Goal: Task Accomplishment & Management: Manage account settings

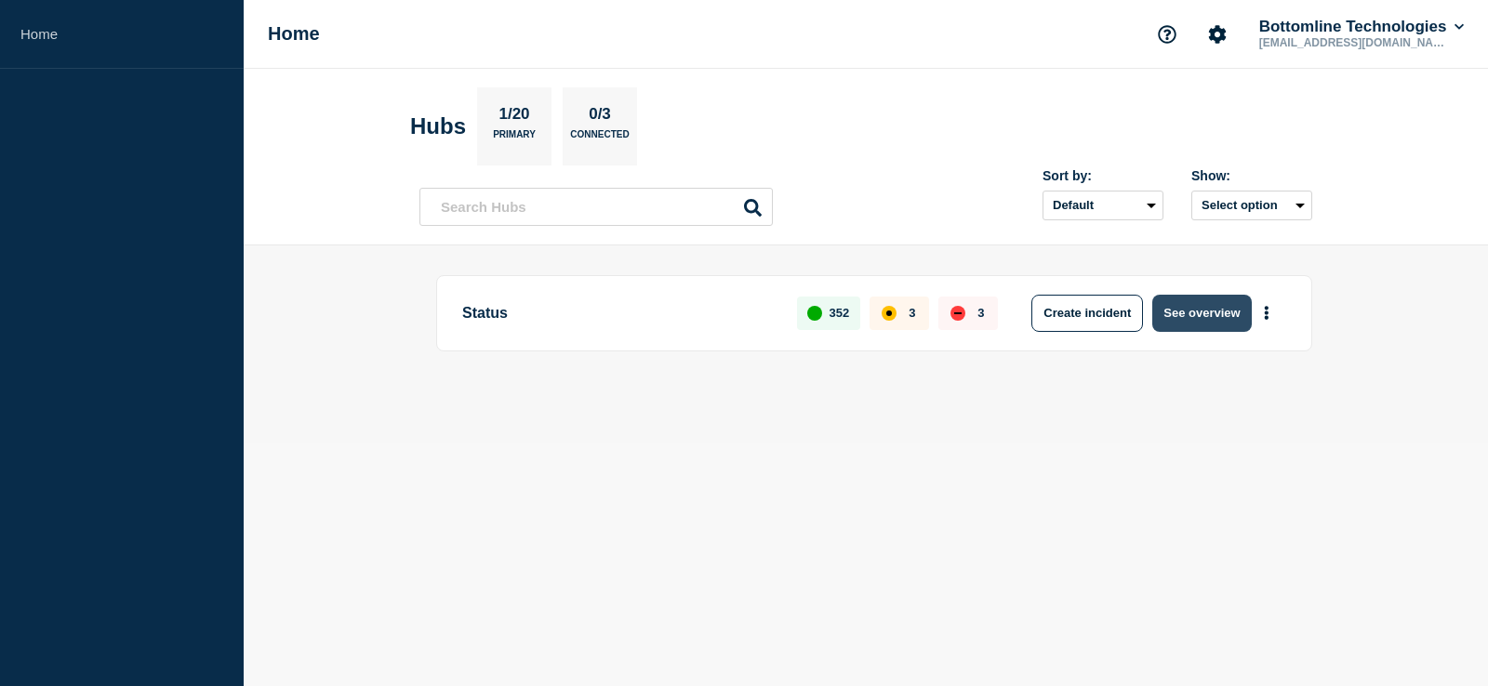
click at [1200, 300] on button "See overview" at bounding box center [1201, 313] width 99 height 37
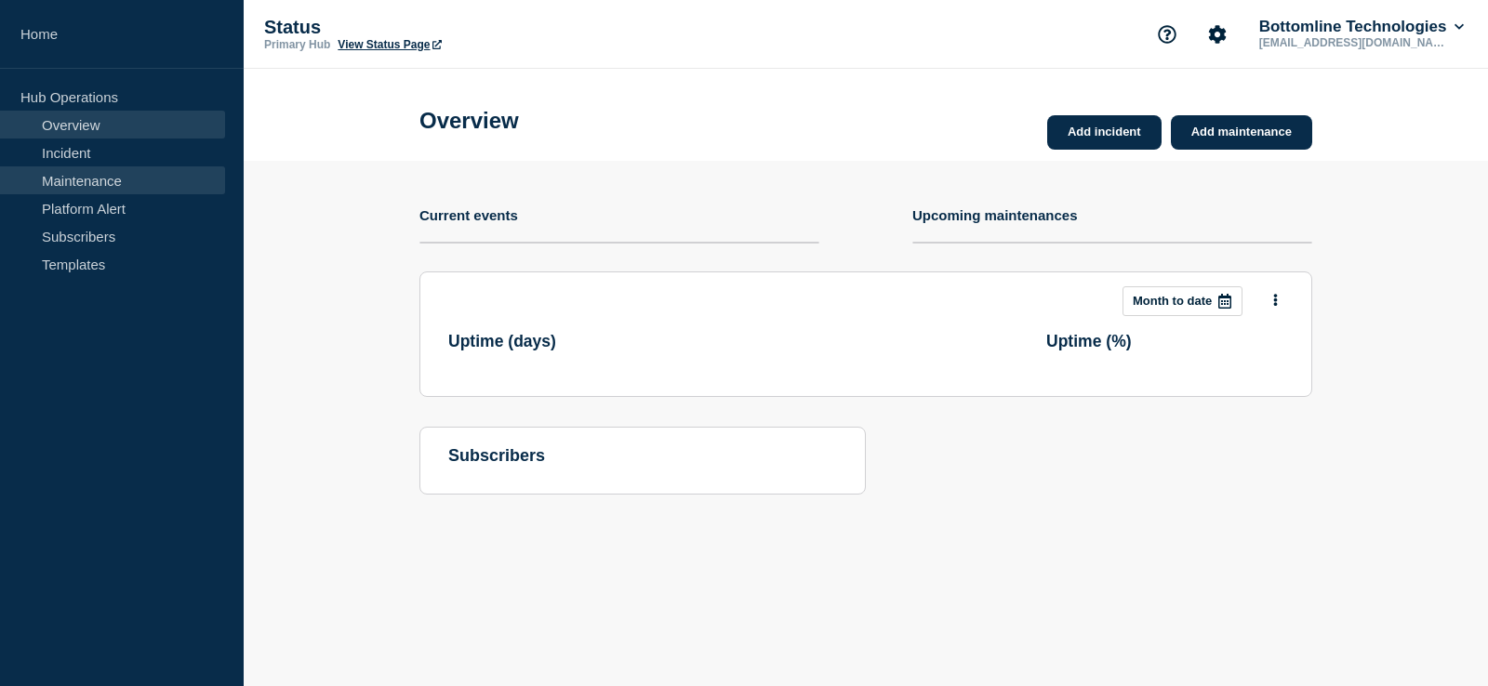
click at [146, 178] on link "Maintenance" at bounding box center [112, 180] width 225 height 28
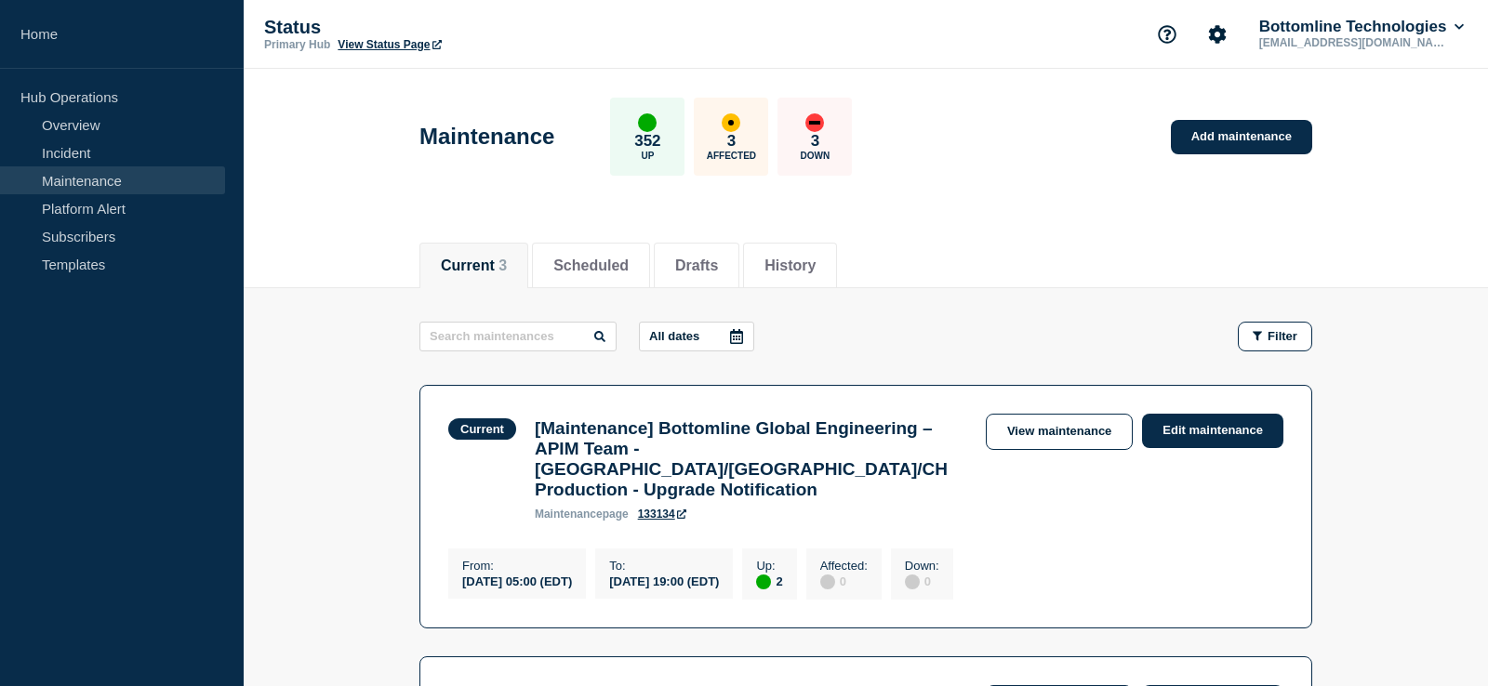
click at [693, 336] on button "All dates" at bounding box center [696, 337] width 115 height 30
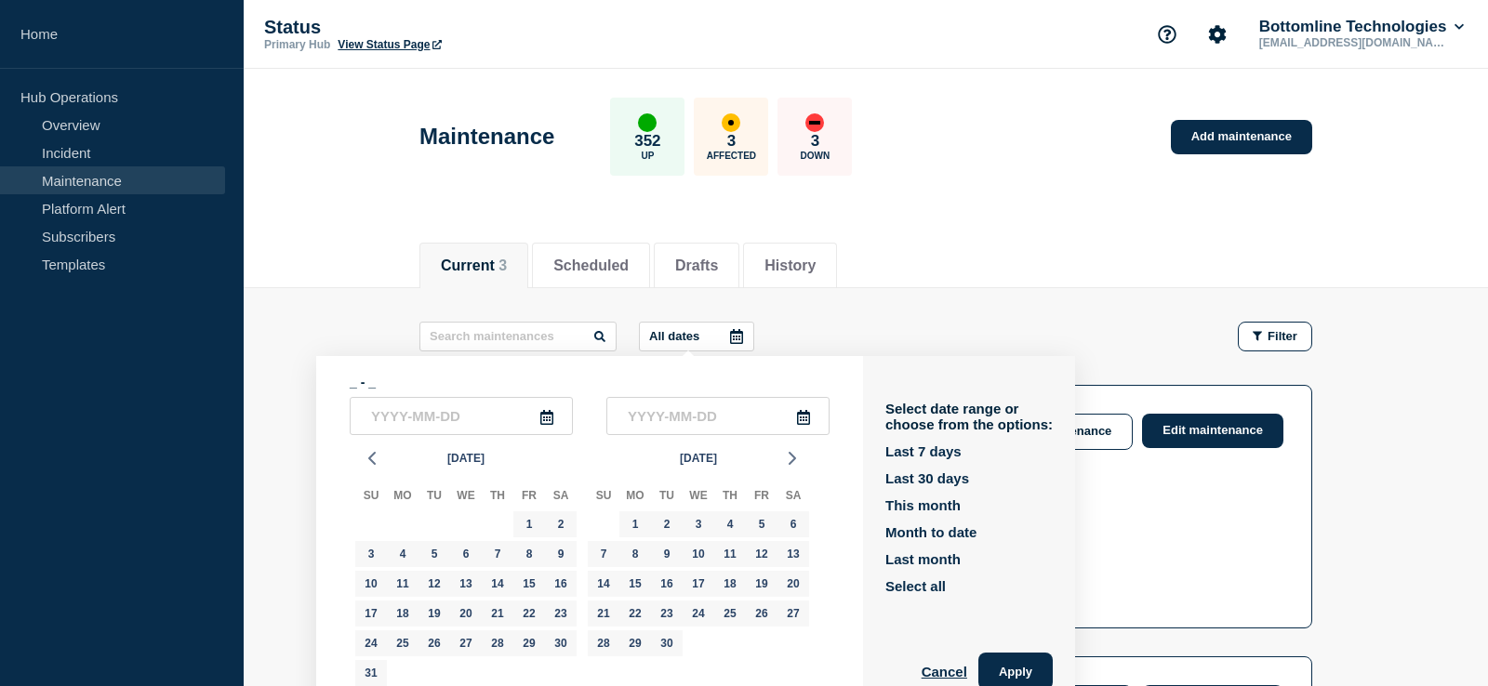
click at [695, 335] on button "All dates" at bounding box center [696, 337] width 115 height 30
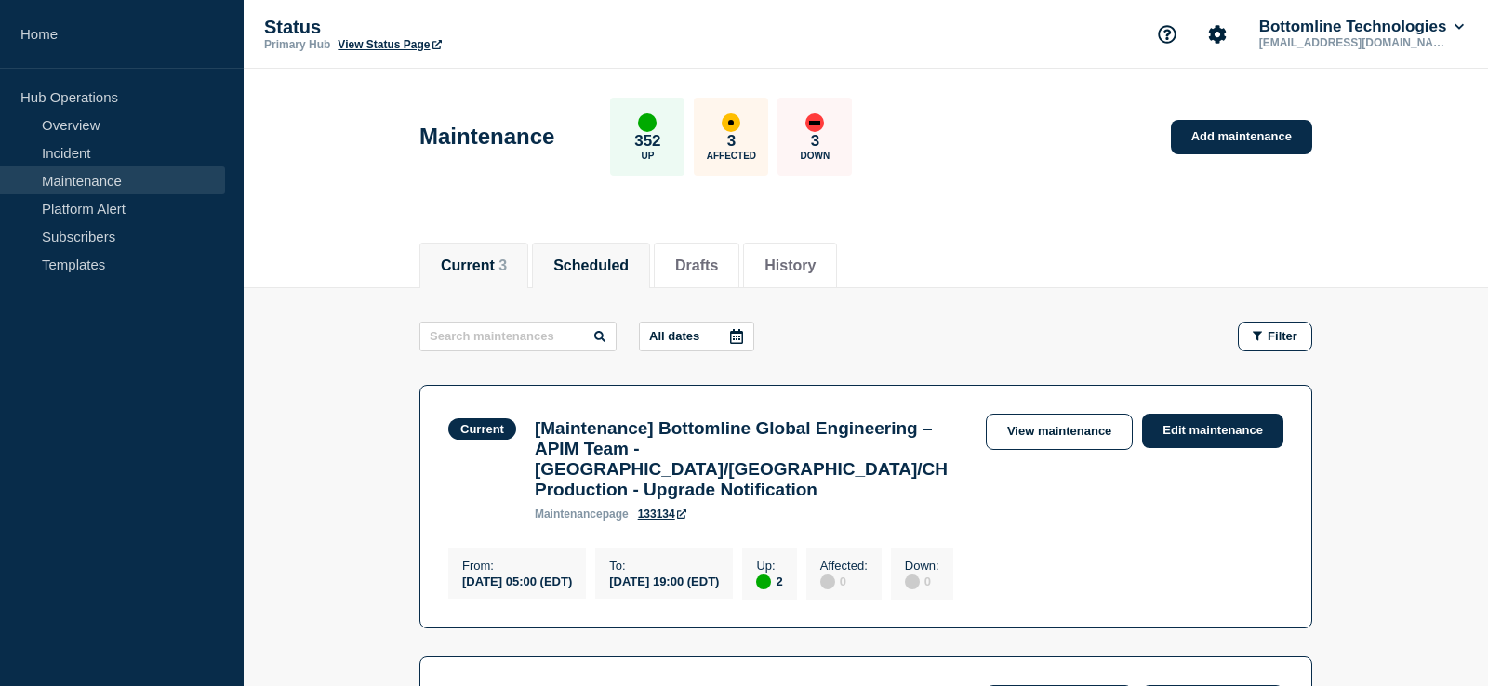
click at [615, 266] on button "Scheduled" at bounding box center [590, 266] width 75 height 17
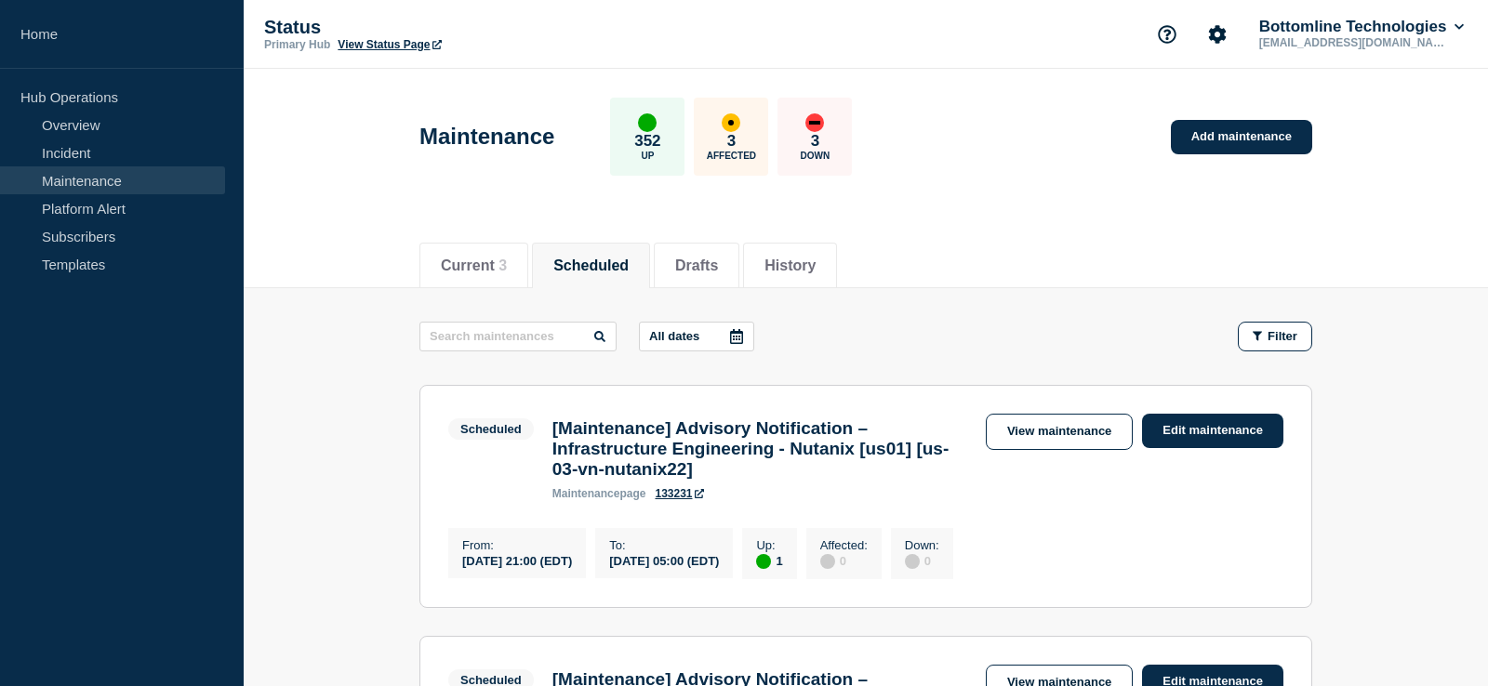
click at [699, 339] on button "All dates" at bounding box center [696, 337] width 115 height 30
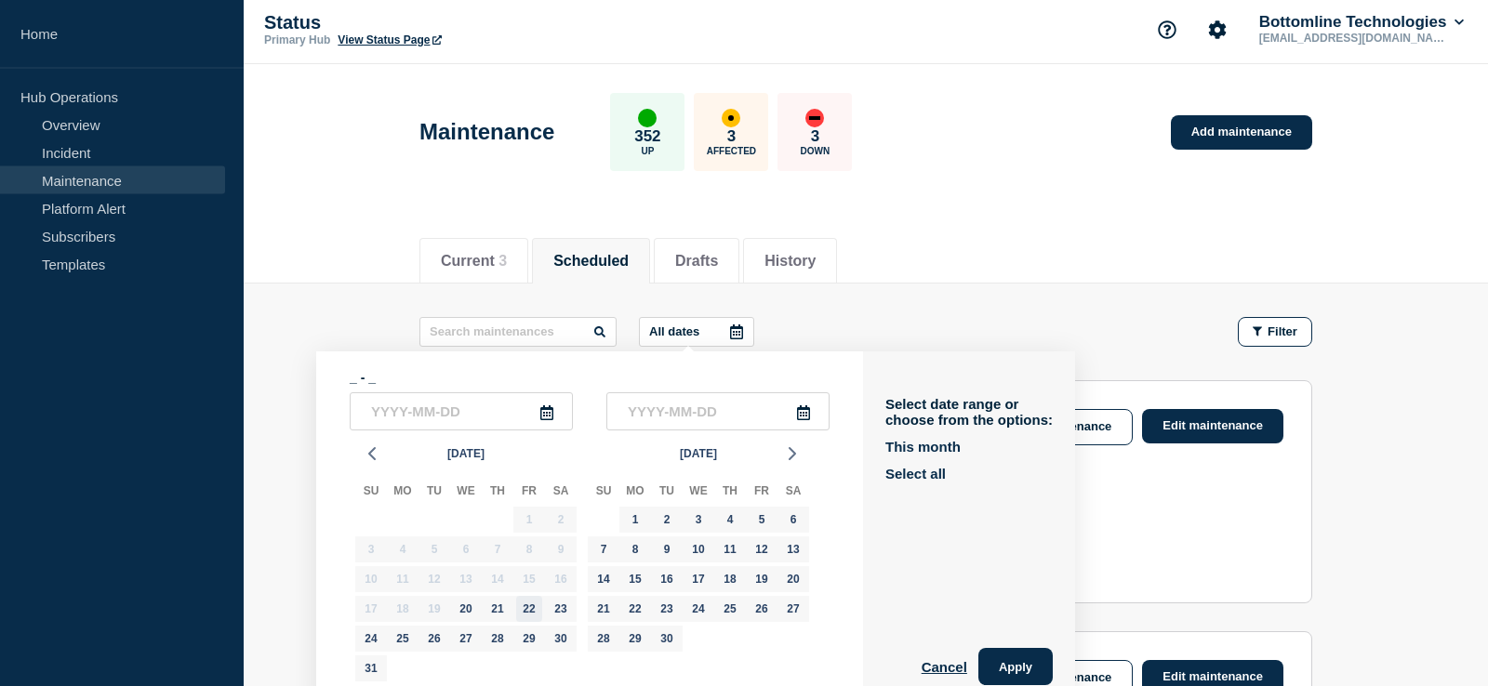
scroll to position [190, 0]
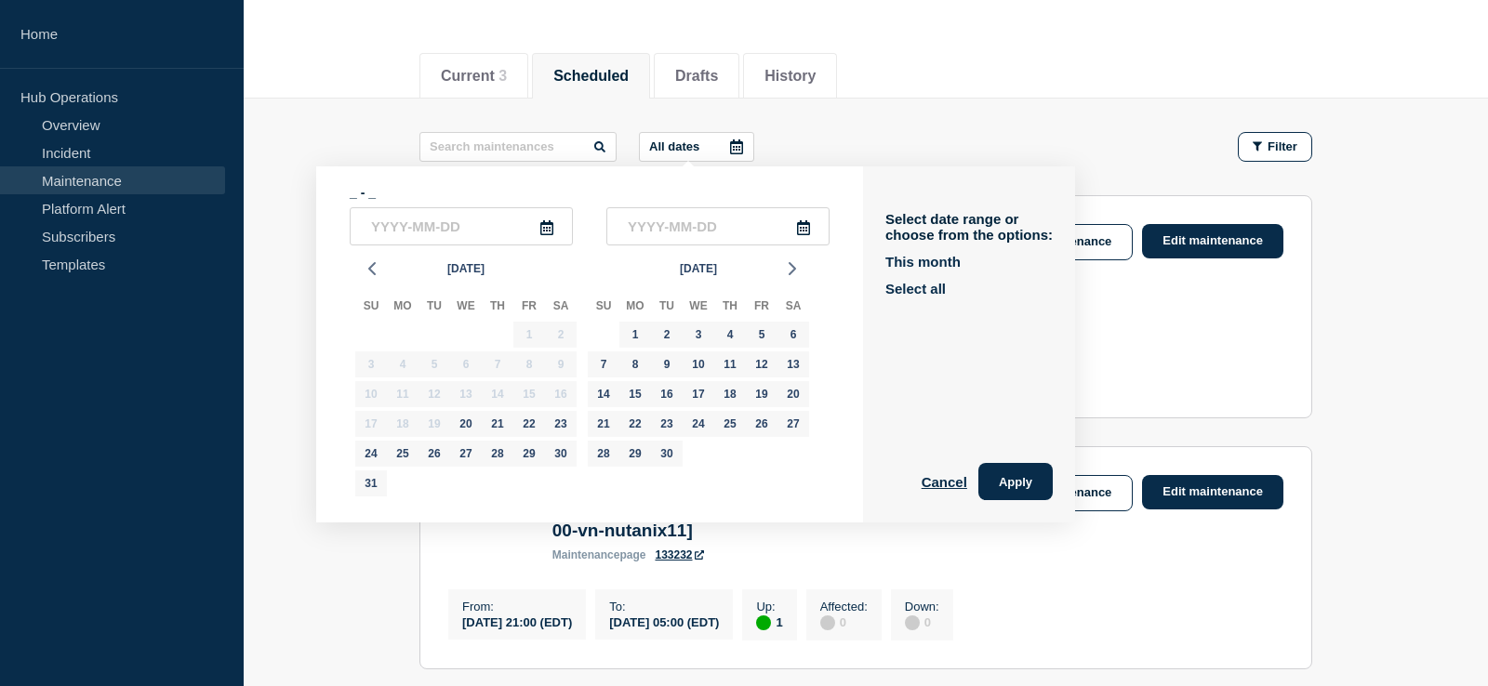
click at [896, 159] on div "All dates _ - _ [DATE] Su Mo Tu We Th Fr Sa 27 28 29 30 31 1 2 3 4 5 6 7 8 9 10…" at bounding box center [865, 147] width 893 height 30
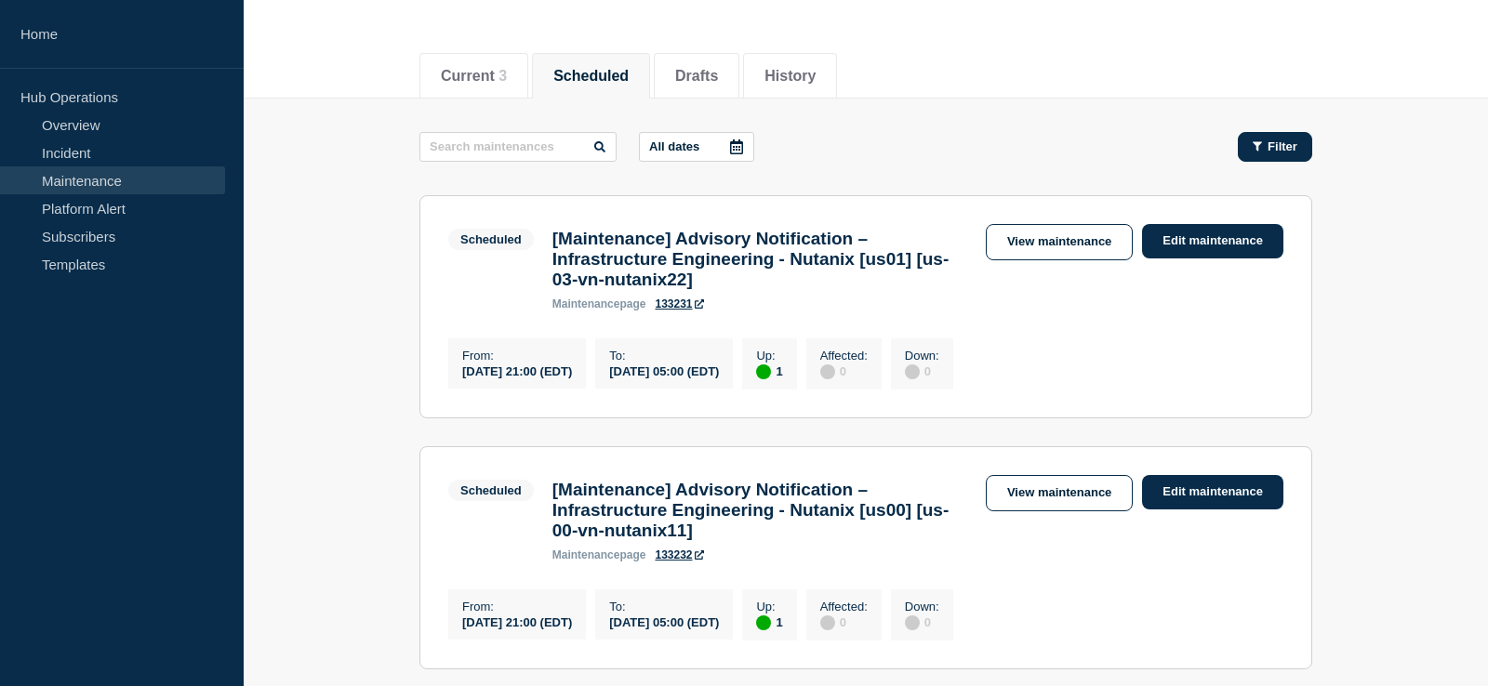
click at [1285, 150] on span "Filter" at bounding box center [1282, 146] width 30 height 14
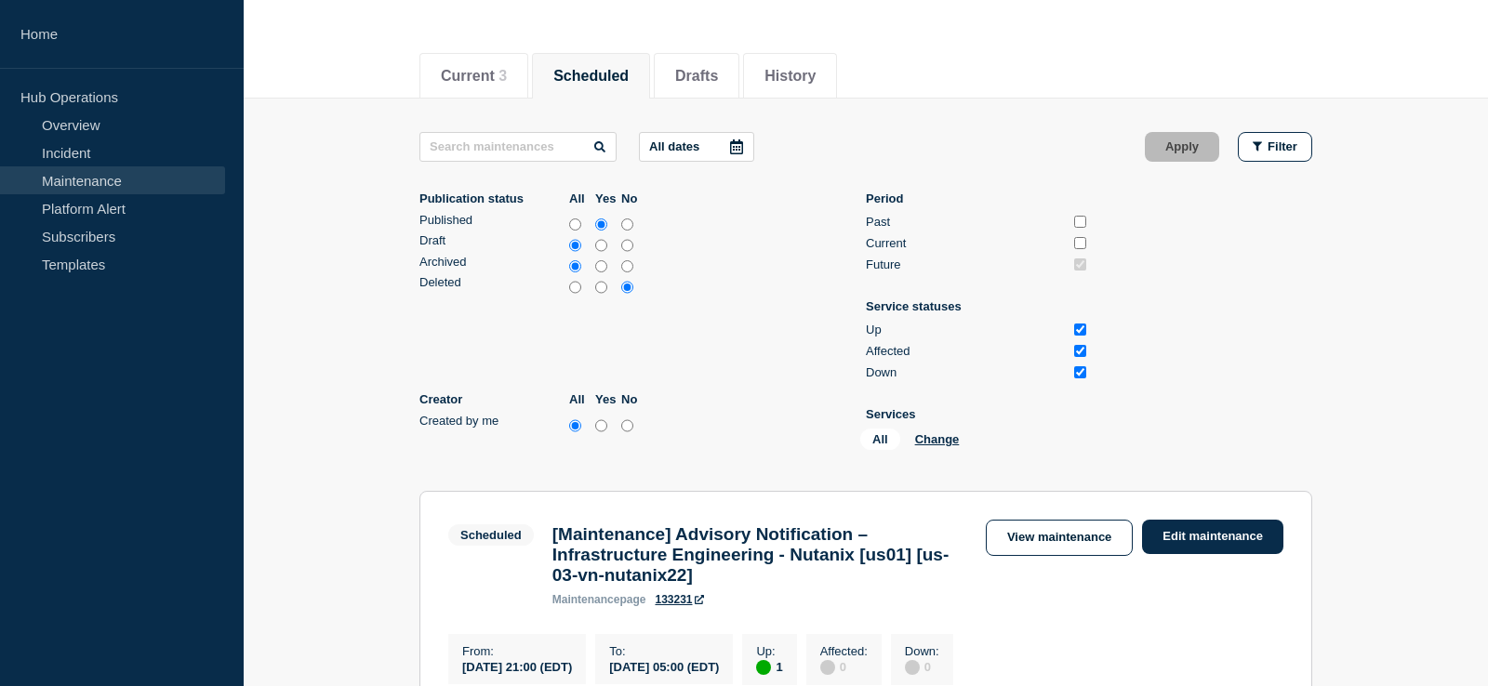
click at [594, 435] on div "createdByMe" at bounding box center [603, 424] width 26 height 21
click at [599, 435] on input "yes" at bounding box center [601, 426] width 12 height 19
radio input "true"
click at [1207, 148] on button "Apply" at bounding box center [1182, 147] width 74 height 30
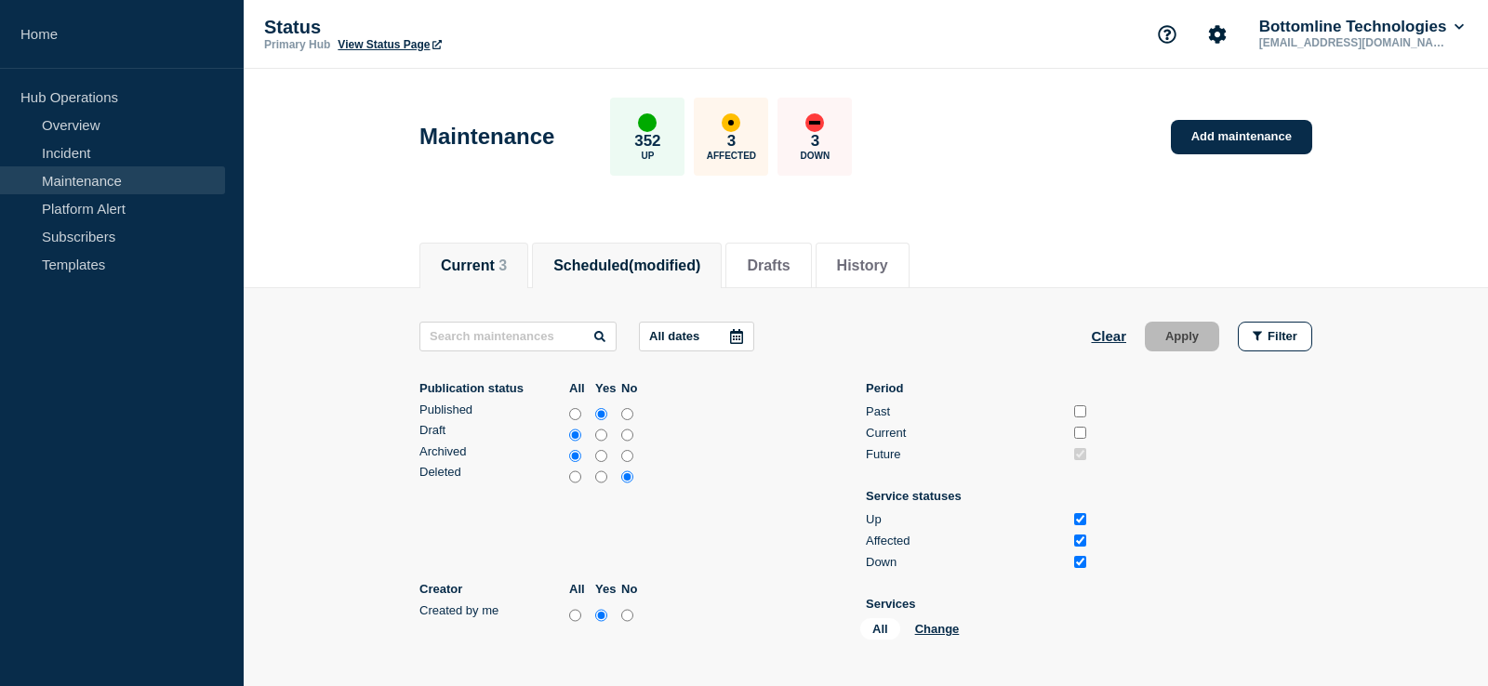
click at [507, 273] on span "3" at bounding box center [502, 266] width 8 height 16
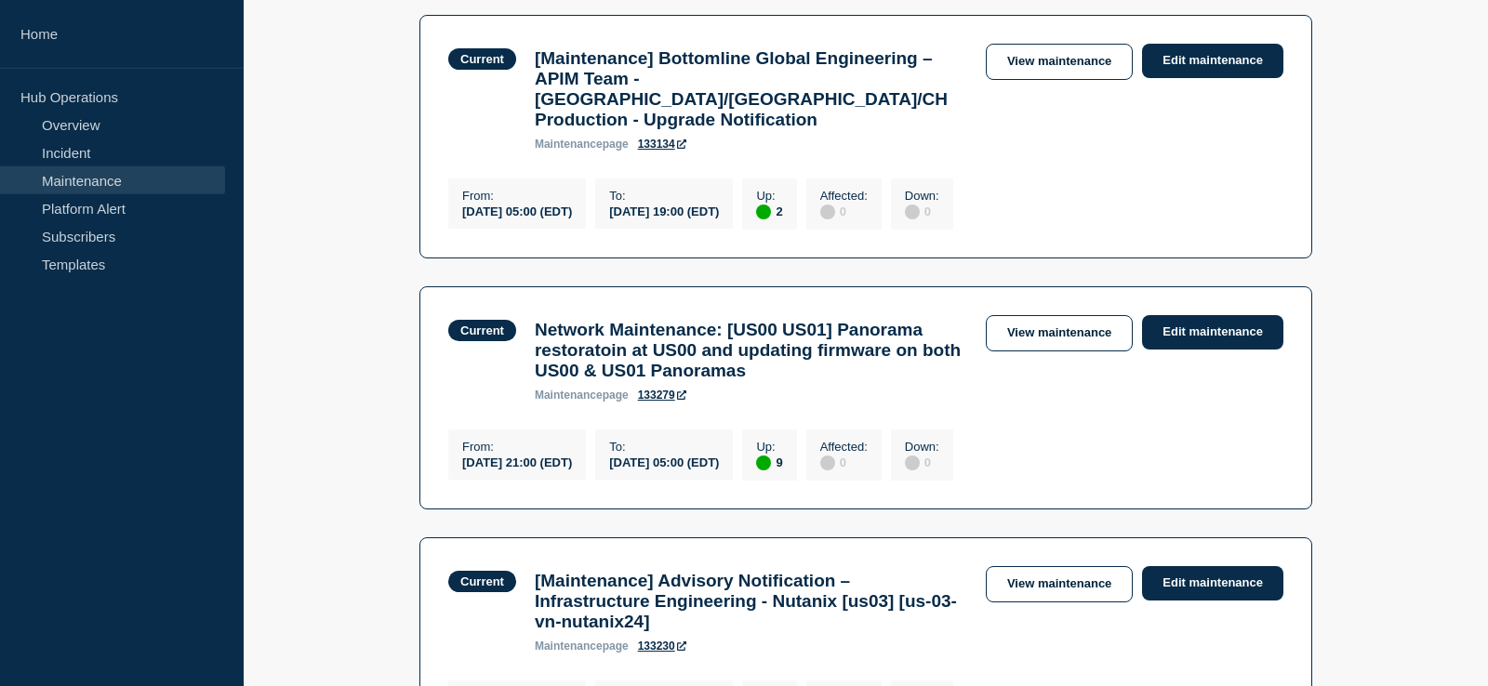
scroll to position [474, 0]
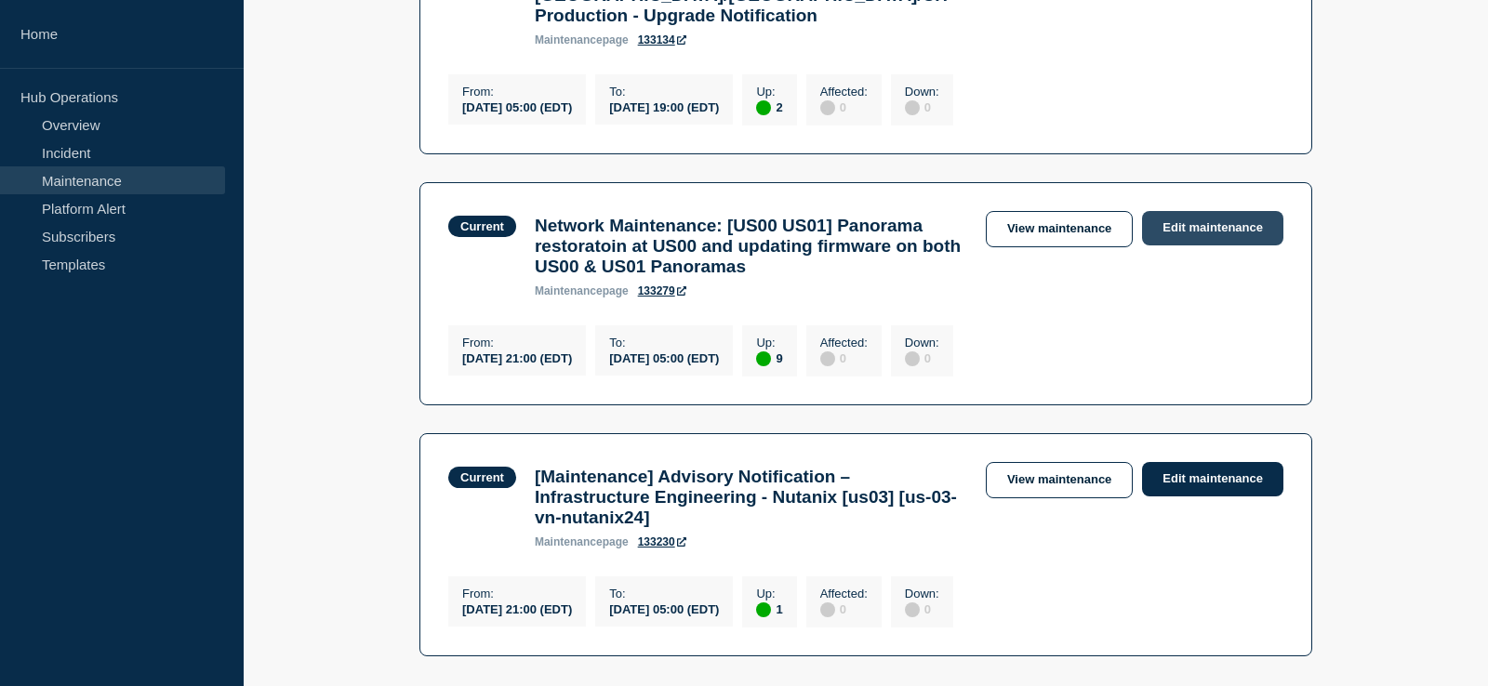
click at [1179, 232] on link "Edit maintenance" at bounding box center [1212, 228] width 141 height 34
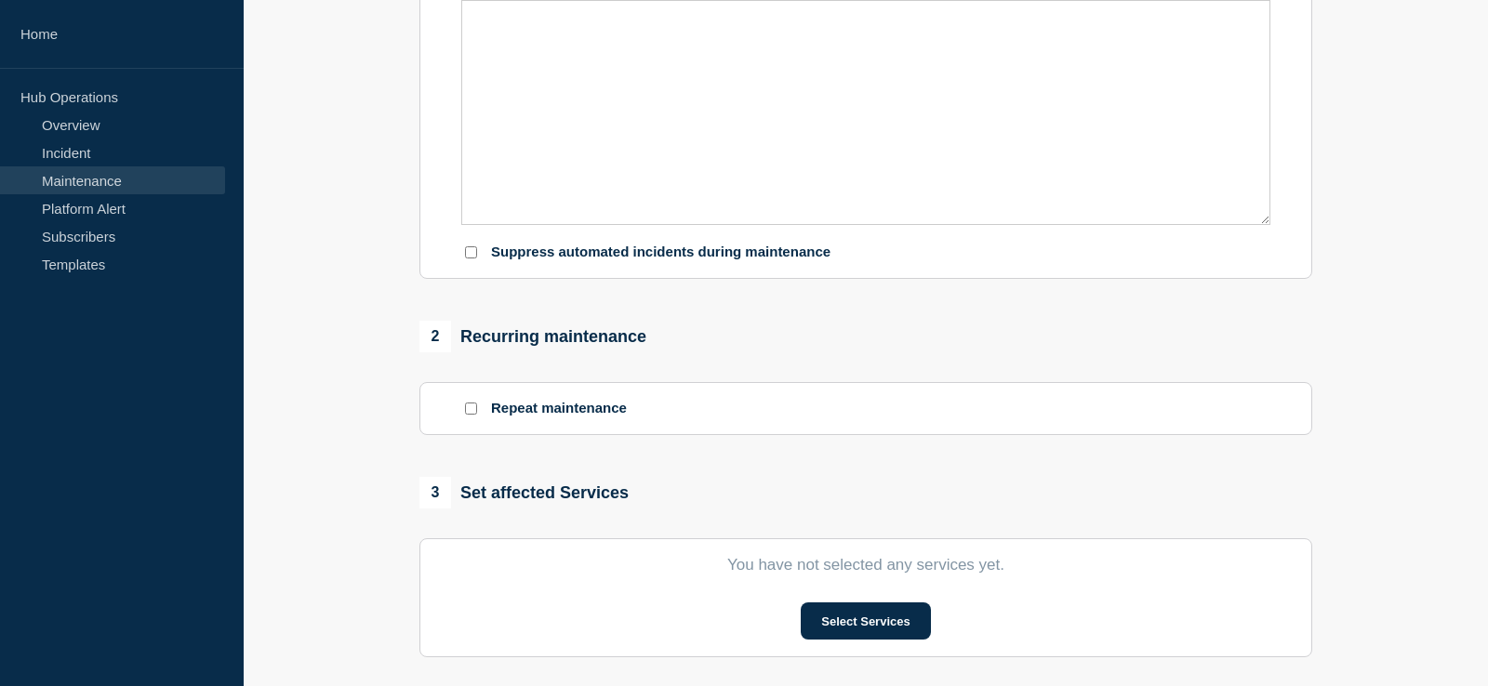
type input "Network Maintenance: [US00 US01] Panorama restoratoin at US00 and updating firm…"
type input "21:00"
type input "[DATE]"
type input "05:00"
checkbox input "true"
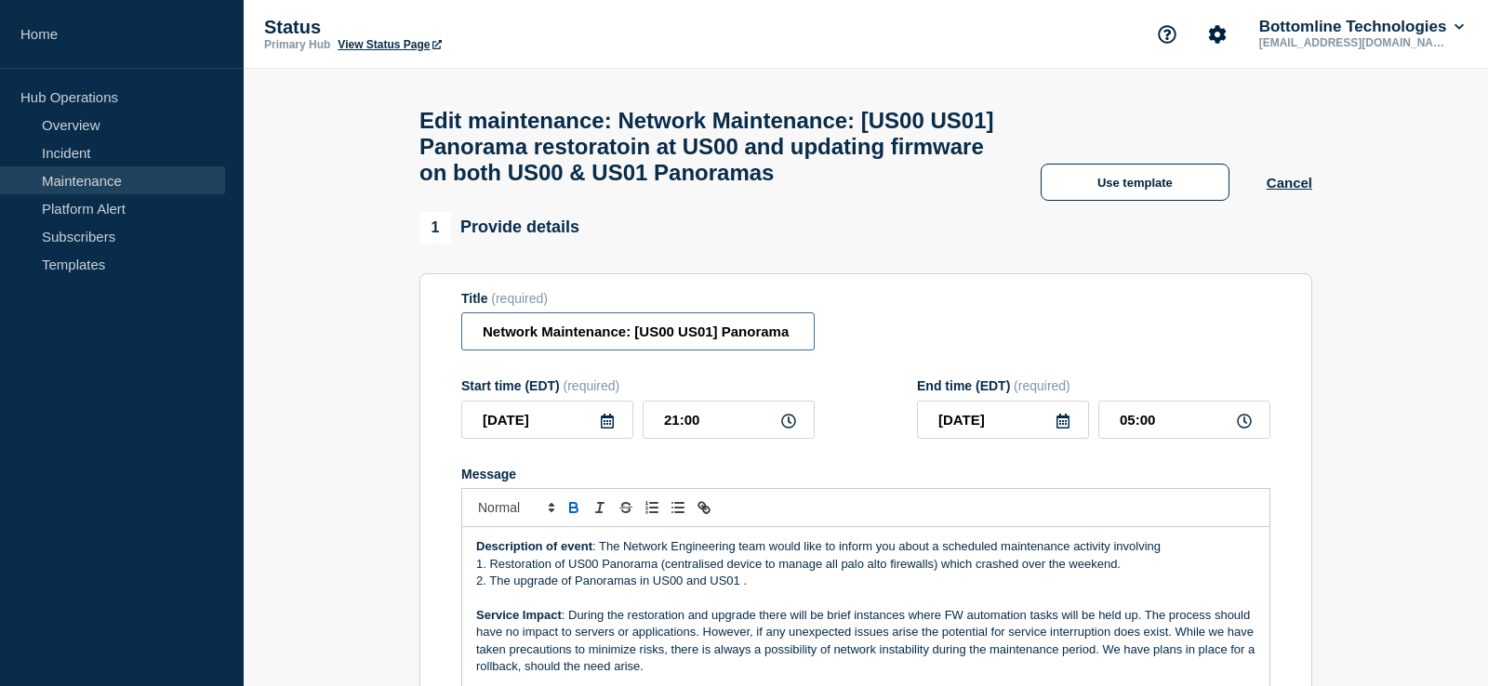
click at [483, 351] on input "Network Maintenance: [US00 US01] Panorama restoratoin at US00 and updating firm…" at bounding box center [637, 331] width 353 height 38
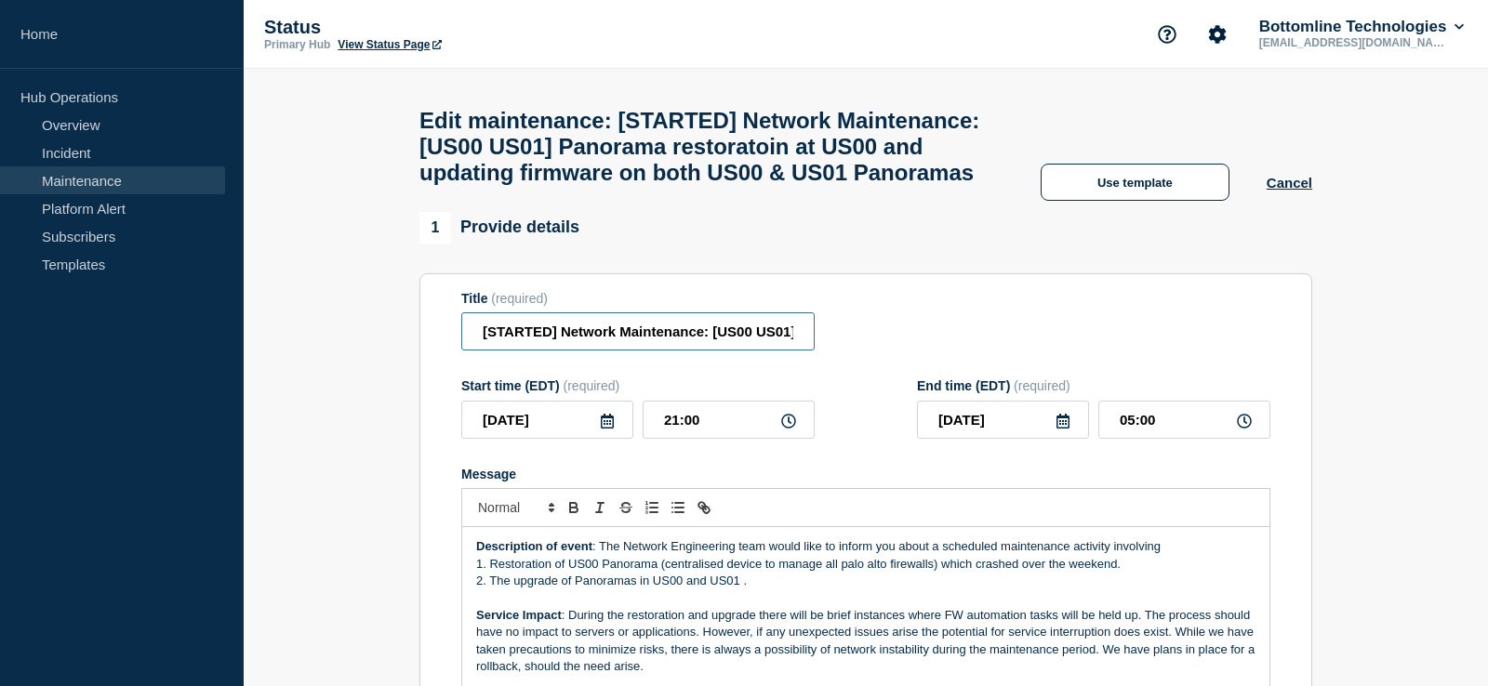
type input "[STARTED] Network Maintenance: [US00 US01] Panorama restoratoin at US00 and upd…"
click at [802, 244] on div "1 Provide details" at bounding box center [865, 228] width 893 height 32
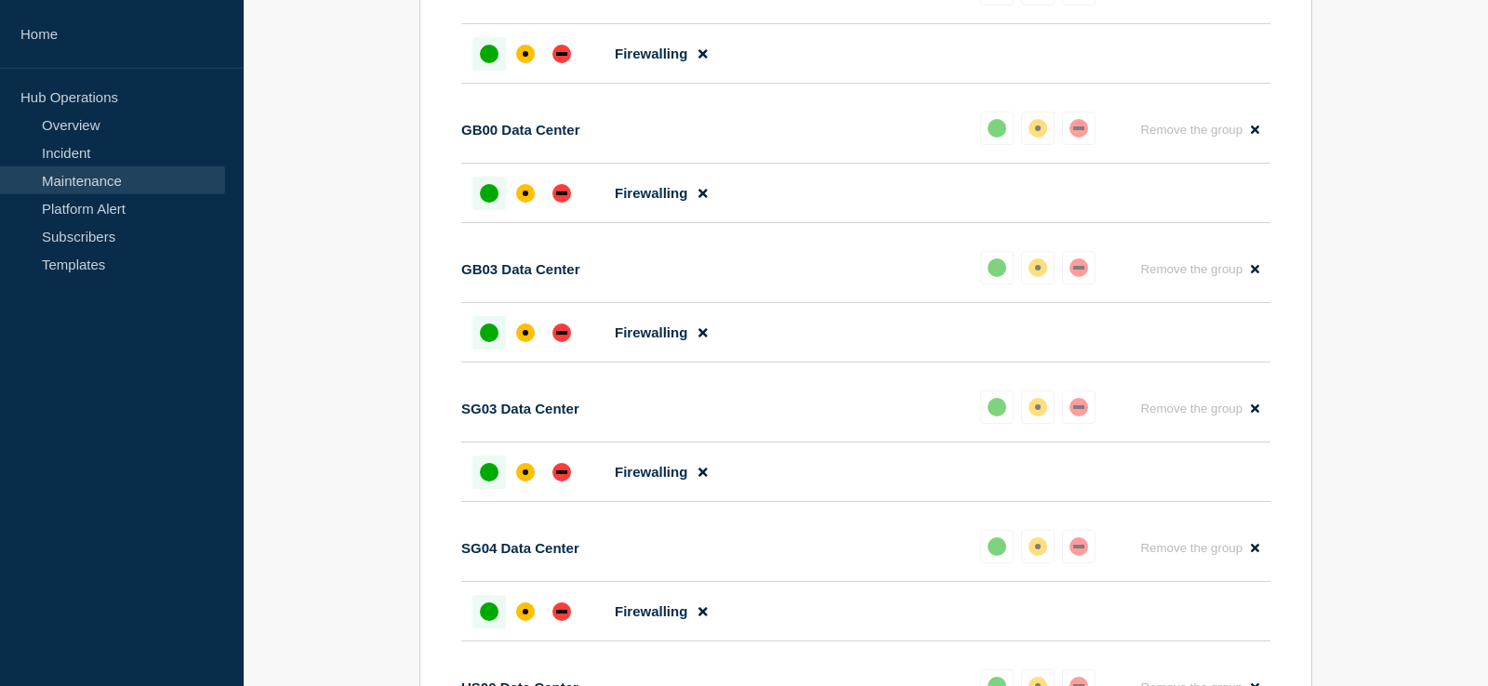
scroll to position [2286, 0]
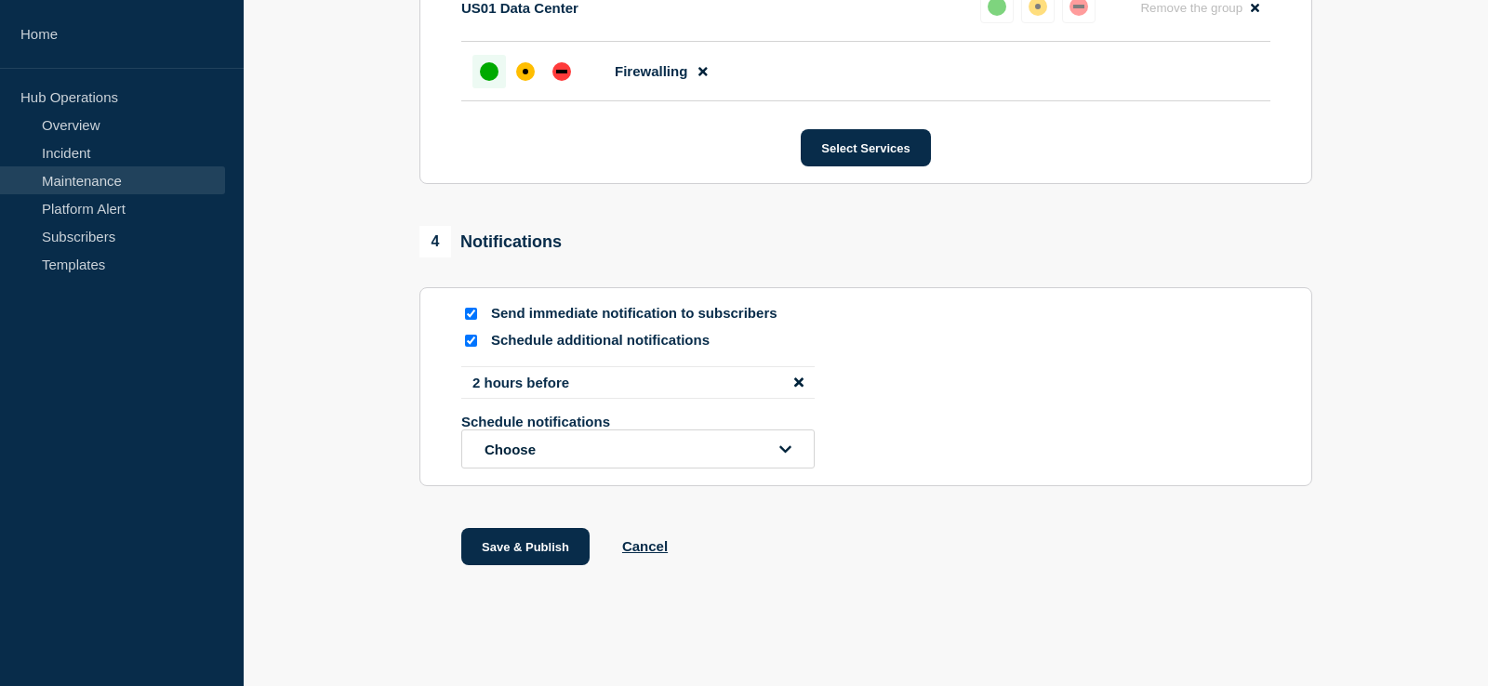
click at [473, 336] on input "Schedule additional notifications" at bounding box center [471, 341] width 12 height 12
checkbox input "false"
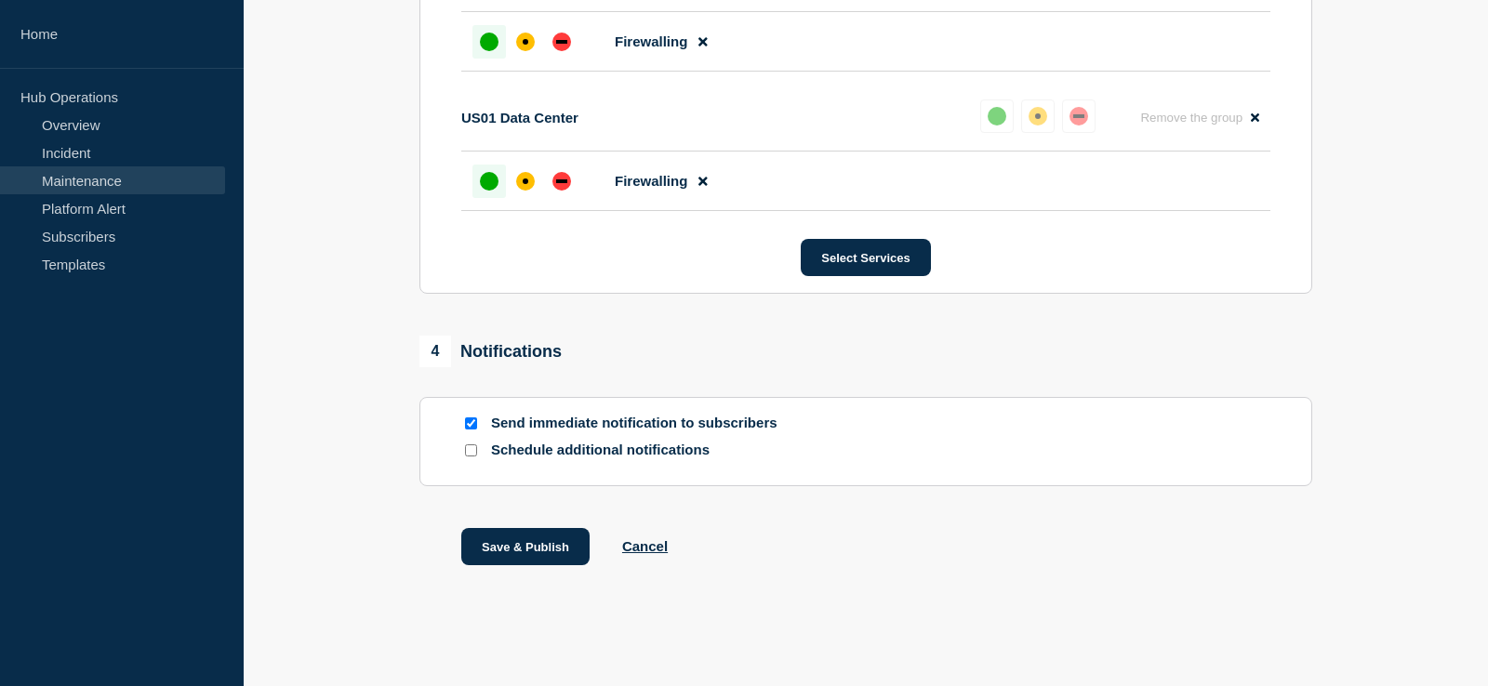
scroll to position [2174, 0]
click at [523, 550] on button "Save & Publish" at bounding box center [525, 546] width 128 height 37
